Goal: Information Seeking & Learning: Learn about a topic

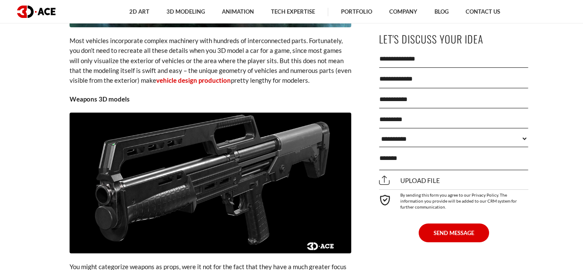
scroll to position [1298, 0]
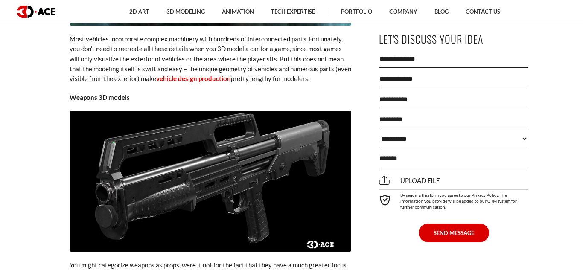
click at [309, 134] on img at bounding box center [211, 181] width 282 height 141
click at [254, 140] on img at bounding box center [211, 181] width 282 height 141
click at [105, 111] on img at bounding box center [211, 181] width 282 height 141
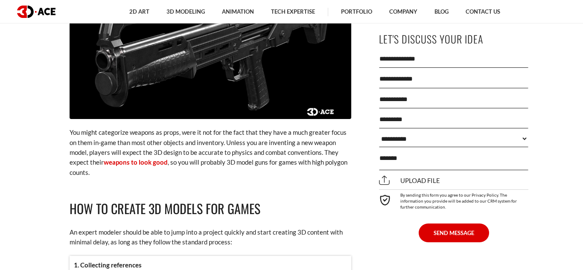
scroll to position [1434, 0]
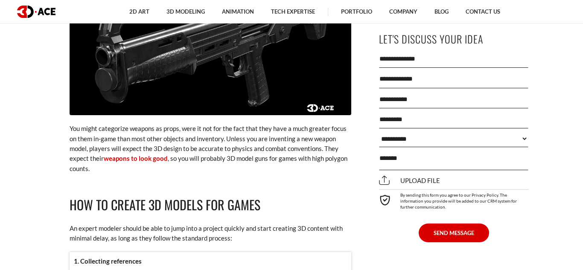
click at [290, 57] on img at bounding box center [211, 44] width 282 height 141
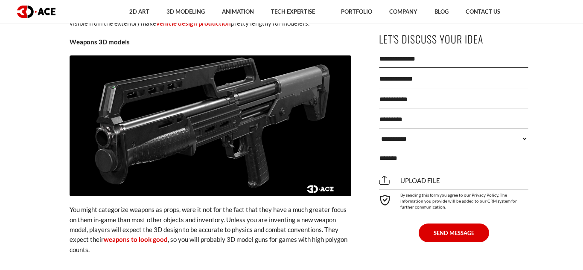
scroll to position [1349, 0]
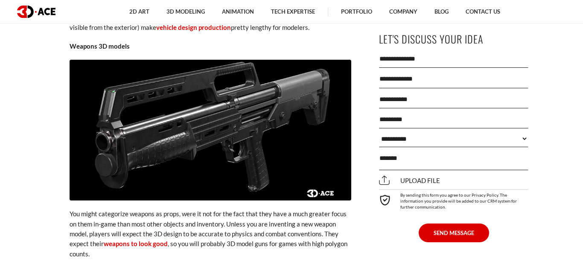
click at [248, 67] on img at bounding box center [211, 130] width 282 height 141
drag, startPoint x: 38, startPoint y: 65, endPoint x: 234, endPoint y: 99, distance: 199.2
click at [234, 99] on section "November 10, 2021 3D modeling is one of the most demanding aspects of game deve…" at bounding box center [291, 264] width 583 height 2686
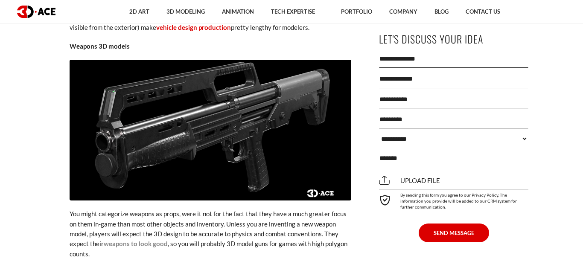
click at [149, 244] on link "weapons to look good" at bounding box center [136, 244] width 64 height 8
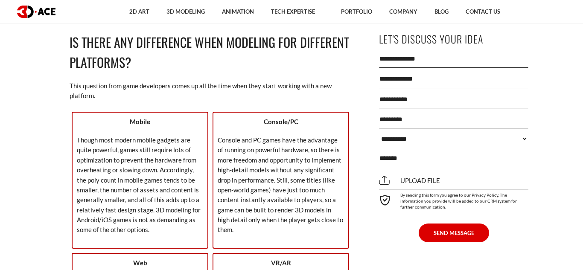
scroll to position [2356, 0]
